Goal: Task Accomplishment & Management: Complete application form

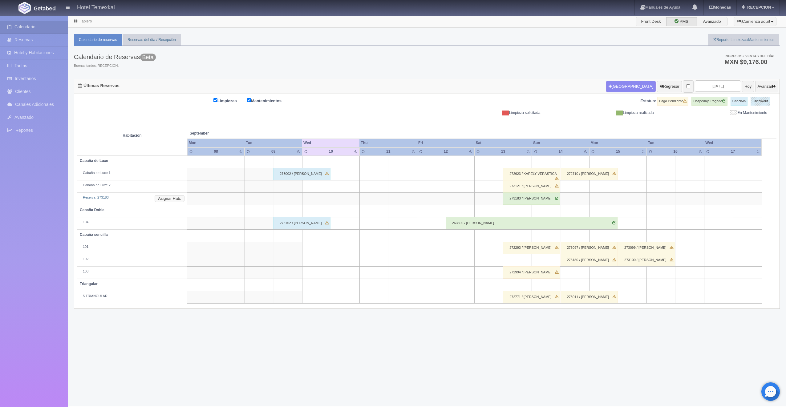
click at [178, 198] on button "Asignar Hab." at bounding box center [170, 198] width 30 height 7
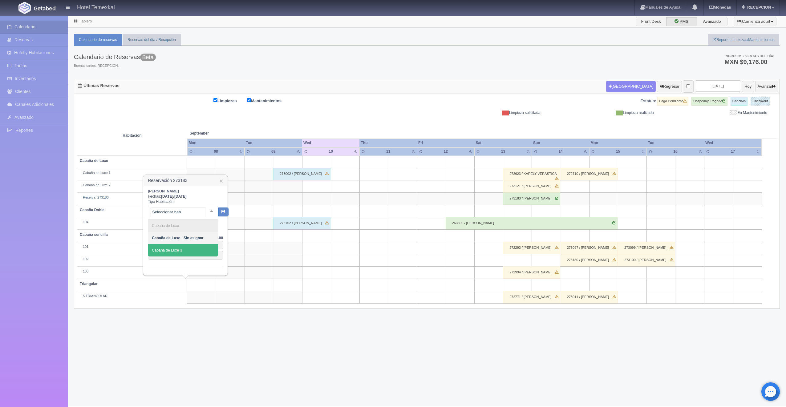
click at [172, 247] on span "Cabaña de Luxe 3" at bounding box center [183, 250] width 70 height 12
click at [221, 212] on button "button" at bounding box center [218, 211] width 10 height 9
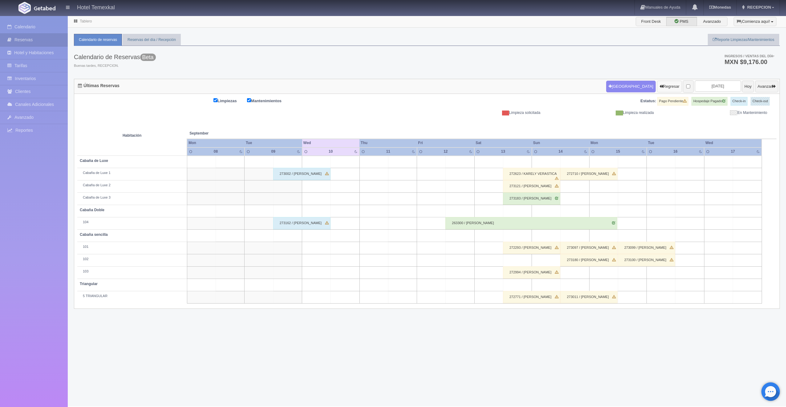
click at [662, 82] on button "Regresar" at bounding box center [669, 87] width 25 height 12
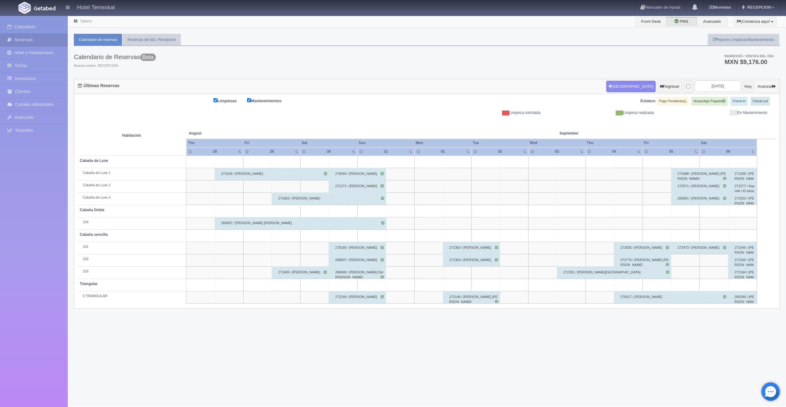
click at [756, 89] on button "Avanzar" at bounding box center [767, 87] width 23 height 12
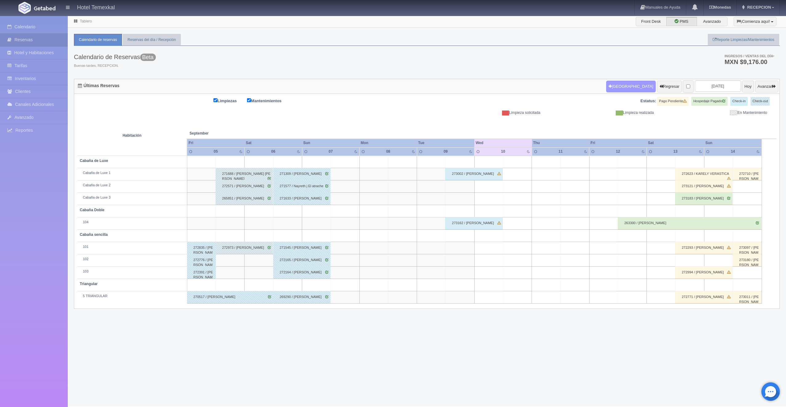
click at [611, 90] on button "[GEOGRAPHIC_DATA]" at bounding box center [631, 87] width 50 height 12
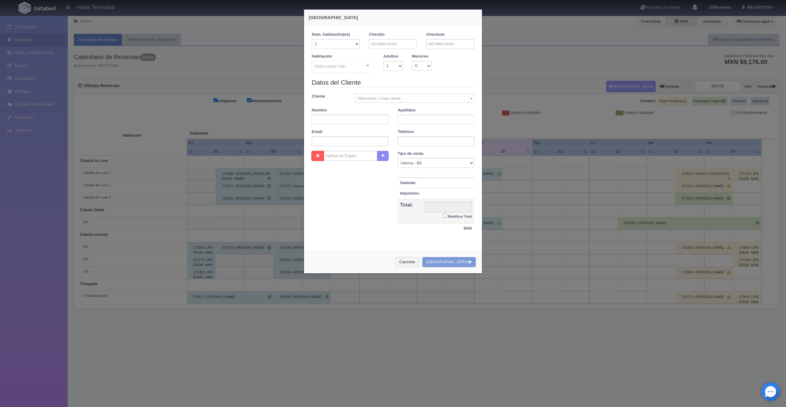
checkbox input "false"
click at [378, 50] on div "Checkin" at bounding box center [393, 43] width 57 height 22
click at [378, 45] on input "text" at bounding box center [393, 44] width 48 height 10
click at [417, 104] on link "26" at bounding box center [416, 101] width 8 height 9
type input "26-09-2025"
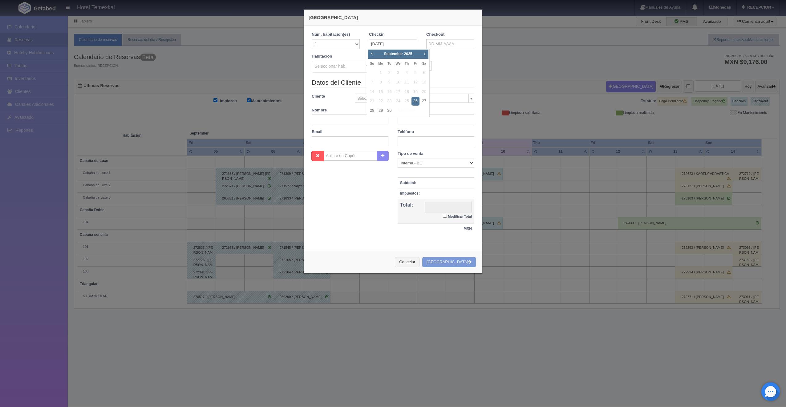
checkbox input "false"
click at [450, 44] on input "text" at bounding box center [450, 44] width 48 height 10
click at [429, 111] on link "28" at bounding box center [430, 110] width 8 height 9
type input "28-09-2025"
click at [349, 69] on div "Seleccionar hab." at bounding box center [343, 67] width 63 height 12
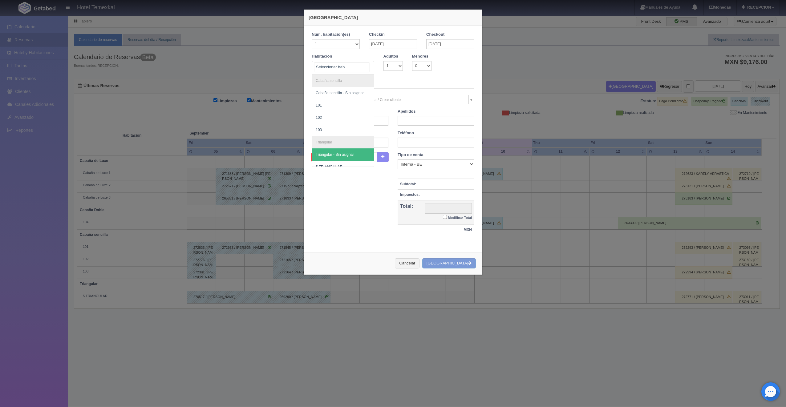
scroll to position [80, 0]
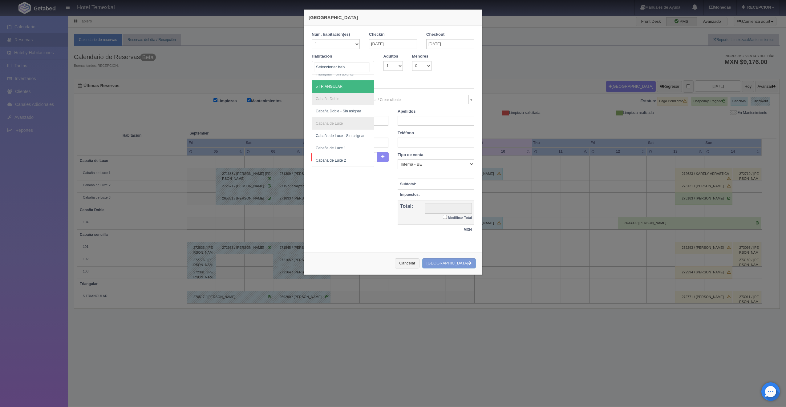
click at [339, 86] on span "5 TRIANGULAR" at bounding box center [329, 86] width 27 height 4
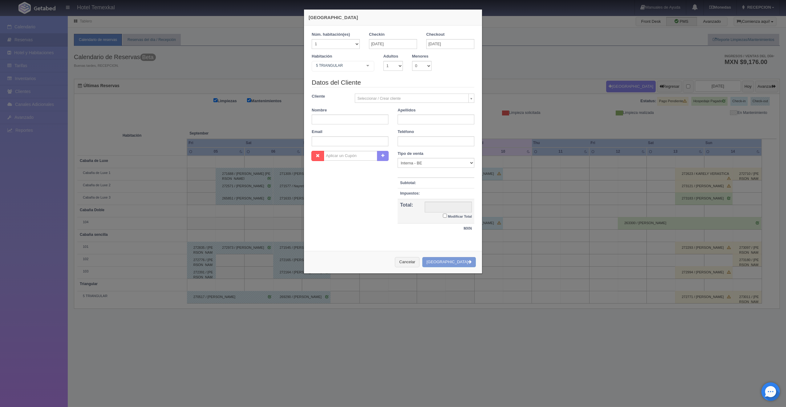
checkbox input "false"
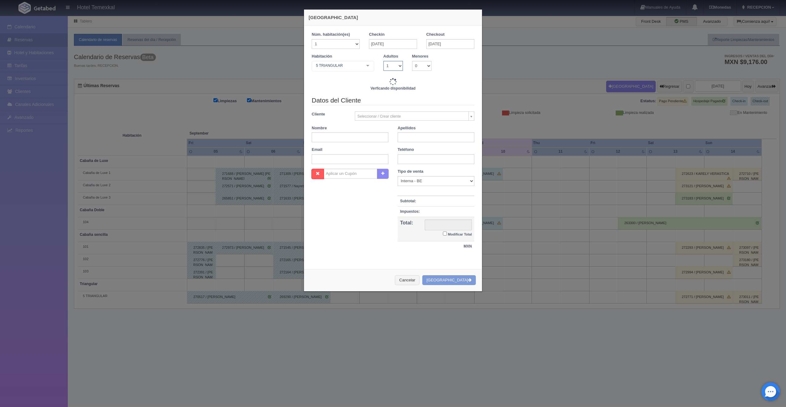
click at [394, 66] on select "1 2 3 4 5 6 7 8 9 10" at bounding box center [393, 66] width 19 height 10
select select "7"
click at [384, 61] on select "1 2 3 4 5 6 7 8 9 10" at bounding box center [393, 66] width 19 height 10
type input "14000.00"
checkbox input "false"
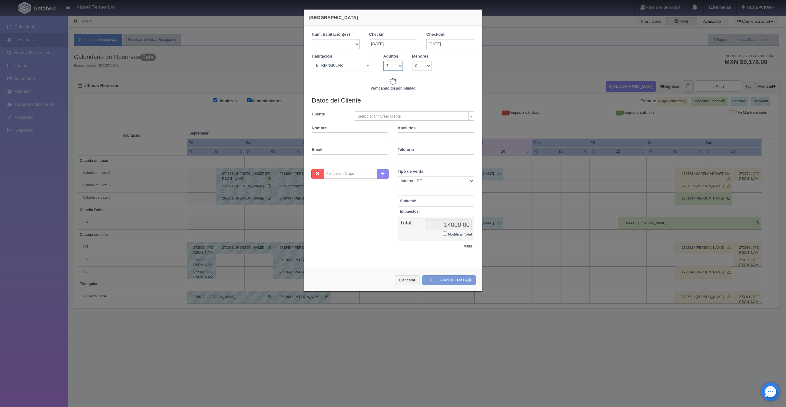
checkbox input "false"
type input "14000.00"
checkbox input "false"
click at [329, 138] on input "text" at bounding box center [350, 138] width 77 height 10
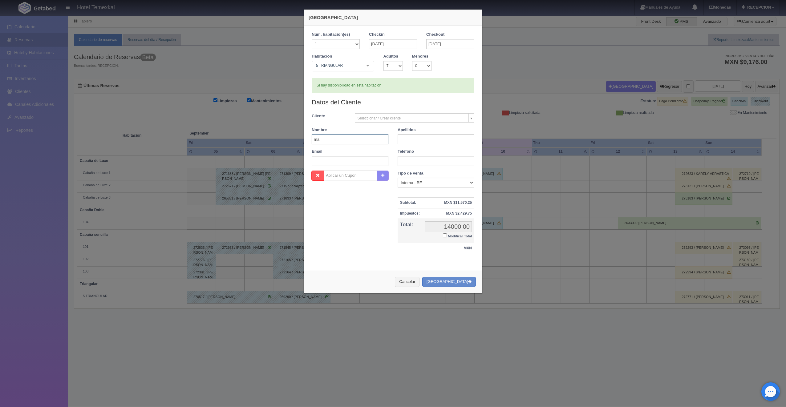
type input "m"
type input "MANUEL"
type input "CHACON"
click at [443, 235] on input "Modificar Total" at bounding box center [445, 236] width 4 height 4
checkbox input "true"
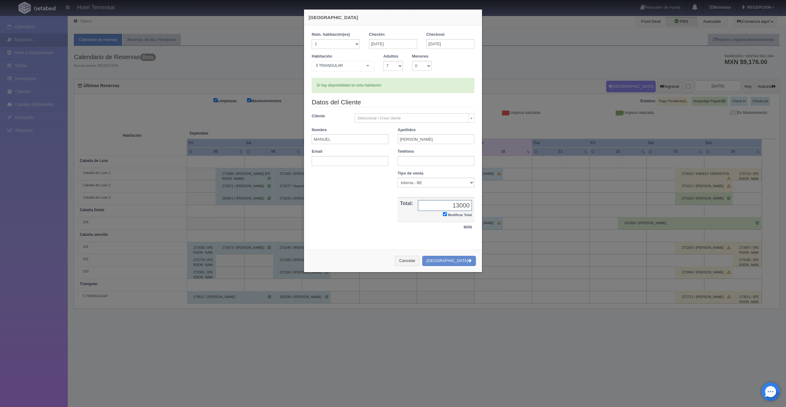
type input "13000"
click at [460, 267] on div "Cancelar Crear Reserva" at bounding box center [393, 261] width 178 height 22
click at [460, 263] on button "[GEOGRAPHIC_DATA]" at bounding box center [449, 261] width 54 height 10
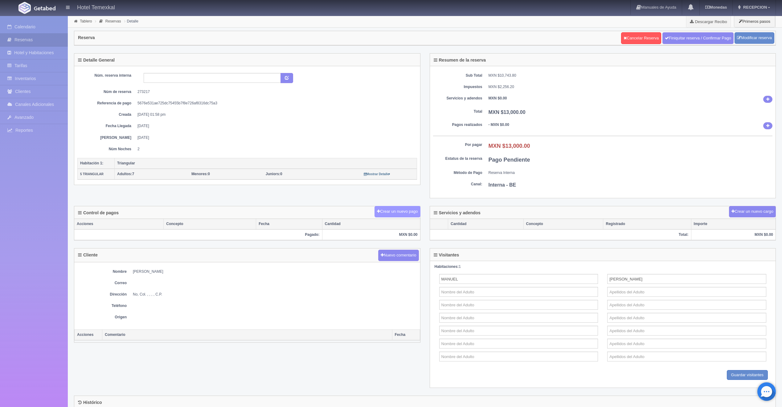
click at [415, 214] on button "Crear un nuevo pago" at bounding box center [397, 211] width 46 height 11
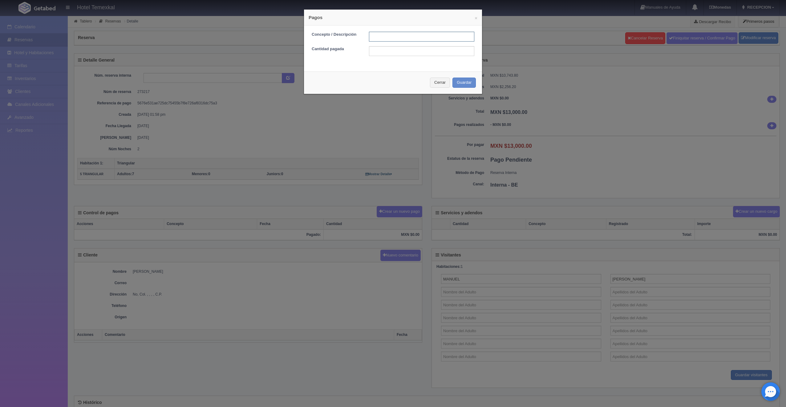
drag, startPoint x: 370, startPoint y: 36, endPoint x: 380, endPoint y: 48, distance: 15.3
click at [370, 36] on input "text" at bounding box center [421, 37] width 105 height 10
type input "PRIMER ABONO"
click at [388, 55] on input "1200" at bounding box center [421, 51] width 105 height 10
drag, startPoint x: 345, startPoint y: 53, endPoint x: 383, endPoint y: 50, distance: 37.7
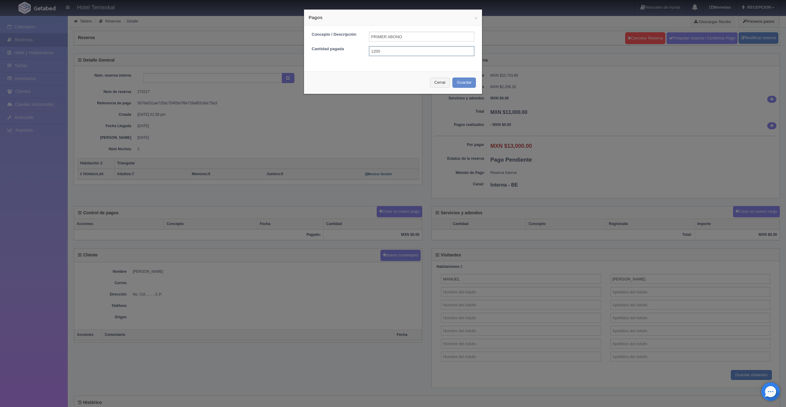
click at [383, 50] on input "1200" at bounding box center [421, 51] width 105 height 10
type input "1"
type input "6500"
click at [470, 86] on button "Guardar" at bounding box center [464, 83] width 23 height 10
click at [468, 84] on div "Cerrar Guardar" at bounding box center [393, 82] width 178 height 22
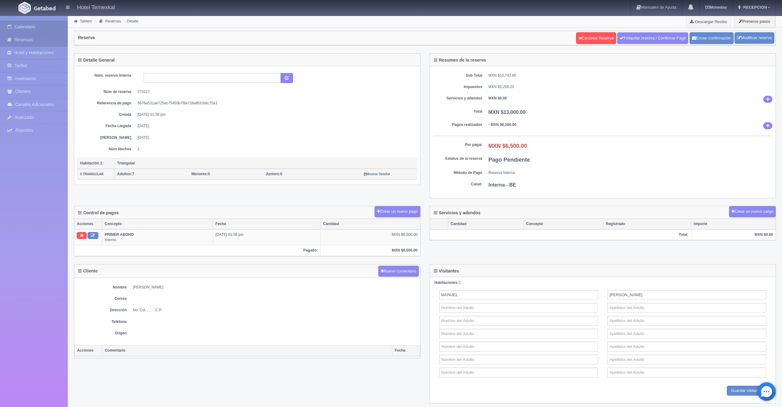
click at [31, 29] on link "Calendario" at bounding box center [34, 27] width 68 height 13
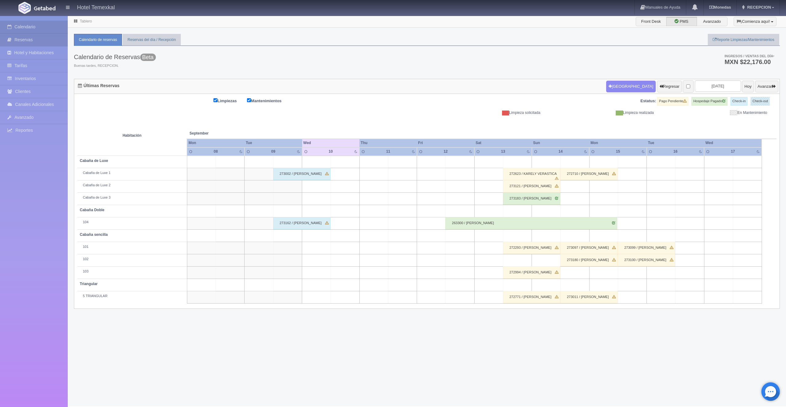
click at [26, 39] on link "Reservas" at bounding box center [34, 40] width 68 height 13
